Goal: Task Accomplishment & Management: Complete application form

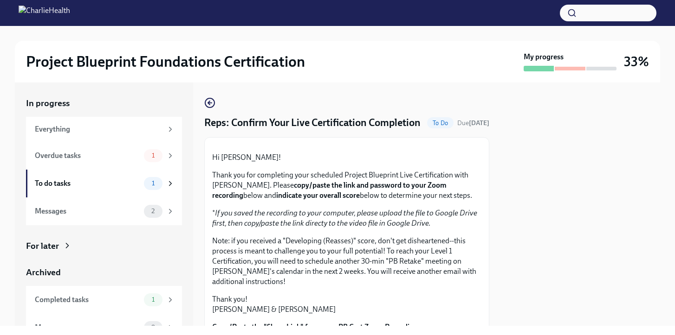
scroll to position [282, 0]
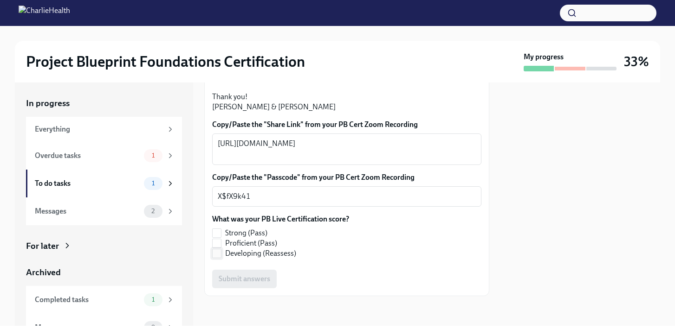
click at [221, 255] on label "Developing (Reassess)" at bounding box center [276, 254] width 129 height 10
click at [221, 255] on input "Developing (Reassess)" at bounding box center [216, 254] width 8 height 8
checkbox input "true"
click at [261, 280] on span "Submit answers" at bounding box center [244, 279] width 51 height 9
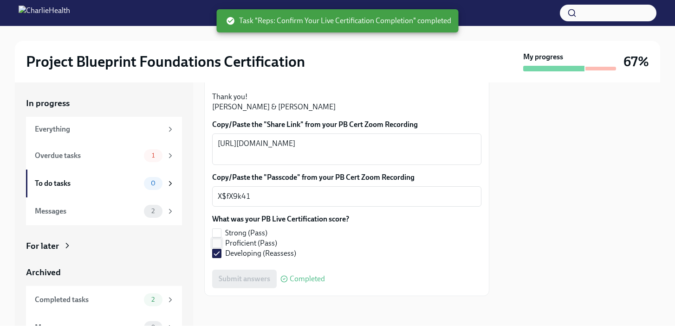
scroll to position [0, 0]
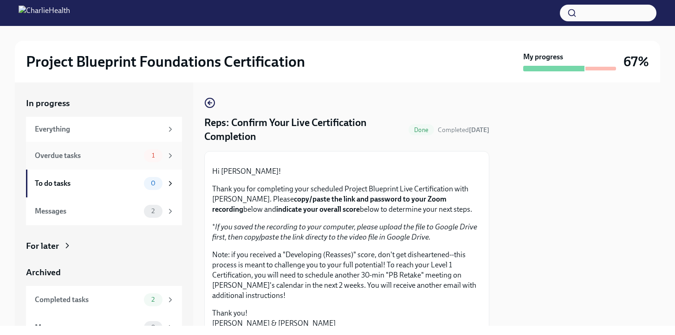
click at [134, 153] on div "Overdue tasks" at bounding box center [87, 156] width 105 height 10
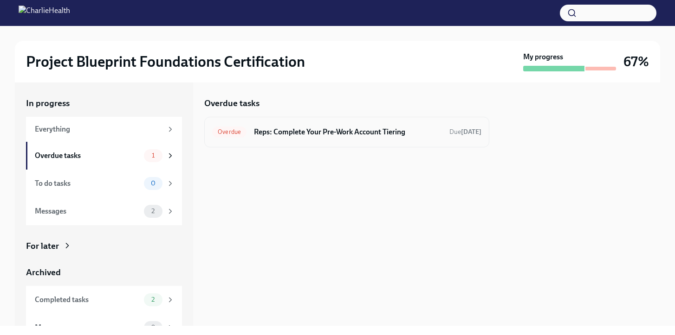
click at [291, 133] on h6 "Reps: Complete Your Pre-Work Account Tiering" at bounding box center [348, 132] width 188 height 10
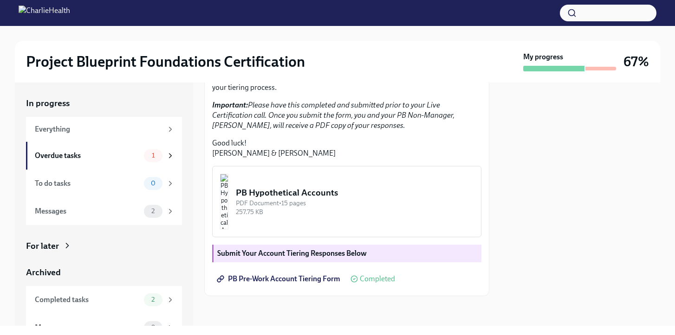
scroll to position [253, 0]
click at [129, 185] on div "To do tasks" at bounding box center [87, 184] width 105 height 10
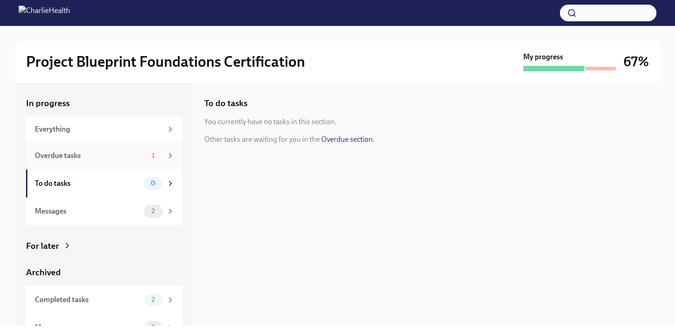
click at [139, 157] on div "Overdue tasks" at bounding box center [87, 156] width 105 height 10
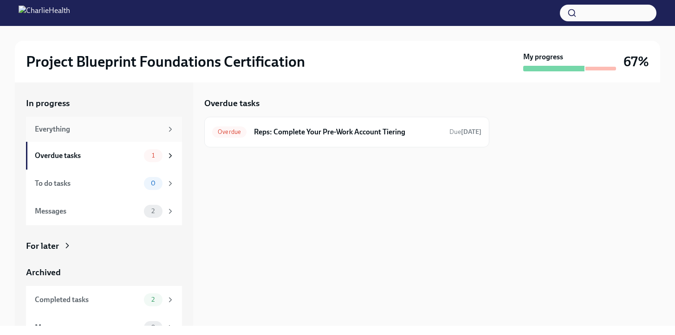
click at [131, 134] on div "Everything" at bounding box center [99, 129] width 128 height 10
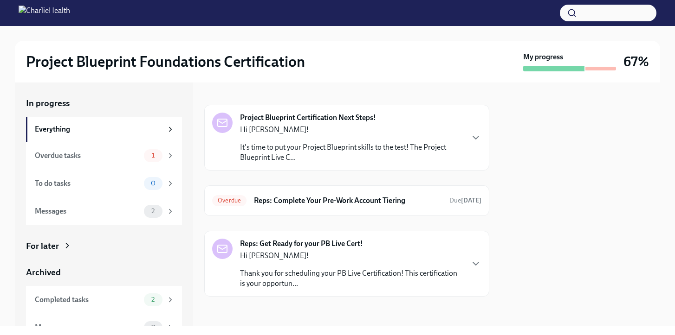
scroll to position [16, 0]
